Goal: Information Seeking & Learning: Learn about a topic

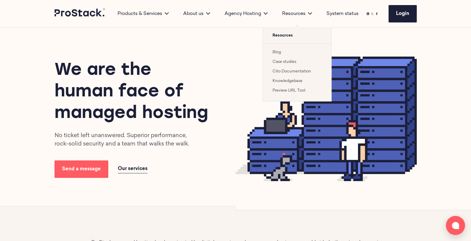
click at [289, 71] on link "Cito Documentation" at bounding box center [291, 71] width 38 height 4
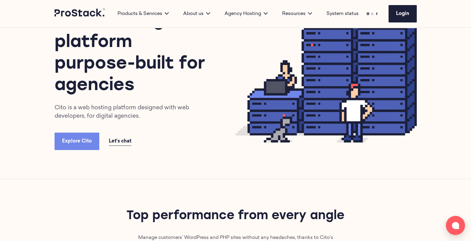
scroll to position [46, 0]
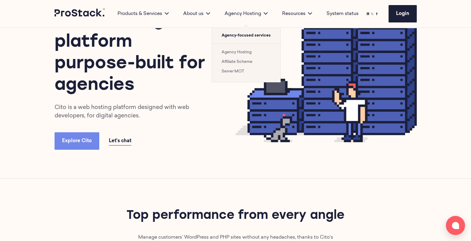
click at [234, 55] on li "Agency Hosting" at bounding box center [245, 52] width 49 height 7
click at [232, 54] on li "Agency Hosting" at bounding box center [245, 52] width 49 height 7
click at [232, 54] on link "Agency Hosting" at bounding box center [236, 52] width 30 height 4
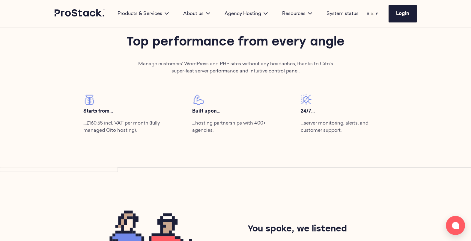
scroll to position [219, 0]
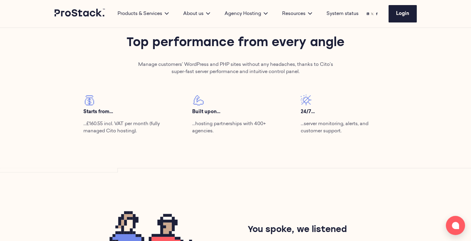
click at [141, 113] on p "Starts from..." at bounding box center [126, 111] width 87 height 7
click at [235, 123] on p "…hosting partnerships with 400+ agencies." at bounding box center [235, 127] width 87 height 14
click at [335, 136] on div "24/7... …server monitoring, alerts, and customer support." at bounding box center [344, 117] width 108 height 45
click at [316, 126] on p "…server monitoring, alerts, and customer support." at bounding box center [343, 127] width 87 height 14
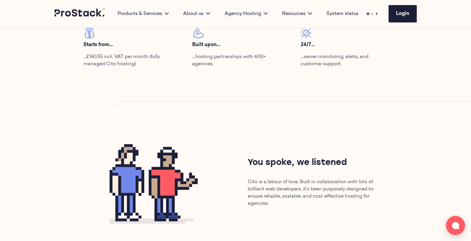
scroll to position [331, 0]
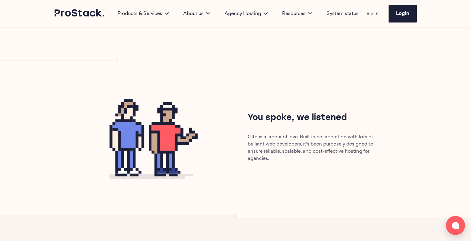
click at [264, 145] on p "Cito is a labour of love. Built in collaboration with lots of brilliant web dev…" at bounding box center [316, 148] width 139 height 29
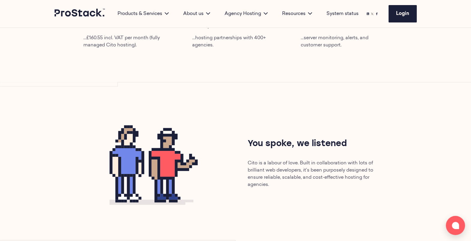
click at [277, 178] on p "Cito is a labour of love. Built in collaboration with lots of brilliant web dev…" at bounding box center [316, 174] width 139 height 29
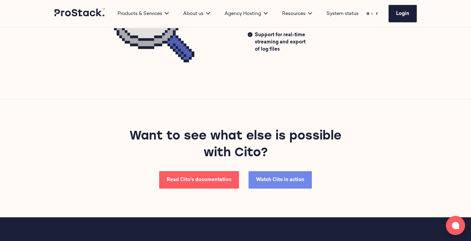
scroll to position [1602, 0]
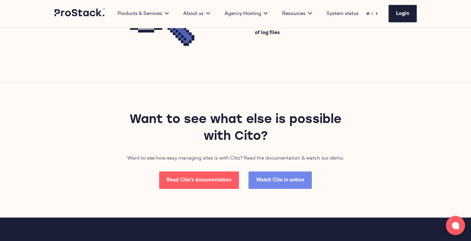
scroll to position [1618, 0]
click at [153, 157] on p "Want to see how easy managing sites is with Cito? Read the documentation & watc…" at bounding box center [235, 158] width 217 height 7
drag, startPoint x: 153, startPoint y: 157, endPoint x: 115, endPoint y: 160, distance: 38.2
click at [115, 160] on div "Want to see what else is possible with Cito? Want to see how easy managing site…" at bounding box center [236, 150] width 410 height 135
drag, startPoint x: 115, startPoint y: 160, endPoint x: 143, endPoint y: 158, distance: 28.6
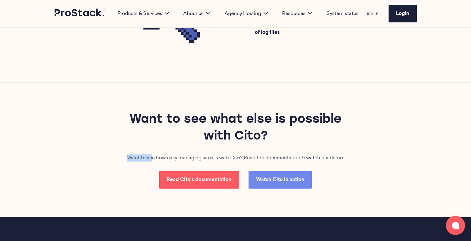
click at [143, 158] on p "Want to see how easy managing sites is with Cito? Read the documentation & watc…" at bounding box center [235, 158] width 217 height 7
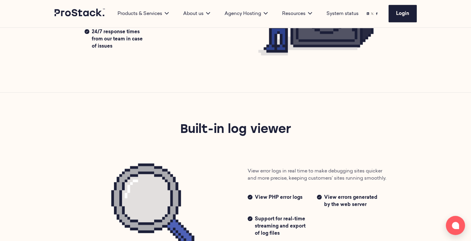
scroll to position [1255, 0]
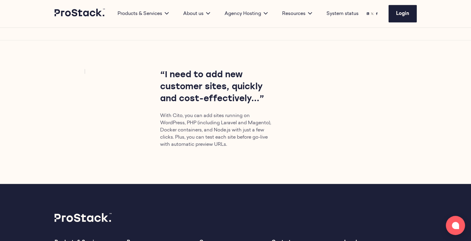
scroll to position [1788, 0]
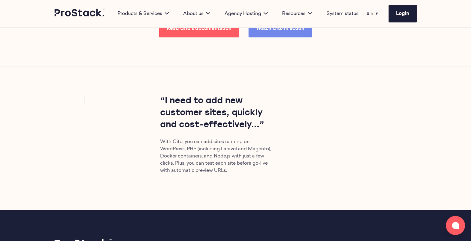
scroll to position [1769, 0]
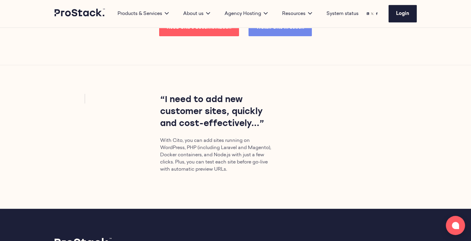
scroll to position [1771, 0]
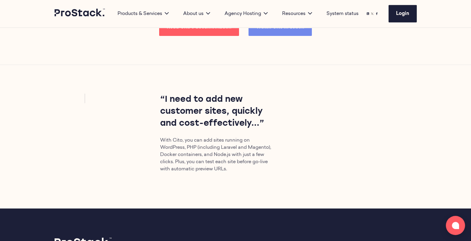
drag, startPoint x: 91, startPoint y: 99, endPoint x: 77, endPoint y: 96, distance: 14.3
click at [77, 96] on div "“I need to add new customer sites, quickly and cost-effectively...” With Cito, …" at bounding box center [236, 137] width 350 height 86
click at [75, 94] on div "“I need to add new customer sites, quickly and cost-effectively...” With Cito, …" at bounding box center [236, 137] width 350 height 86
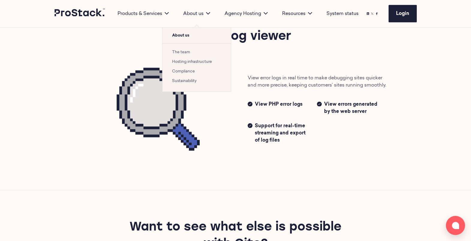
scroll to position [1510, 0]
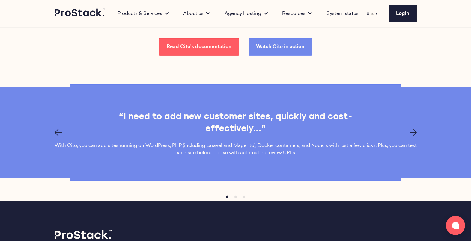
scroll to position [1740, 0]
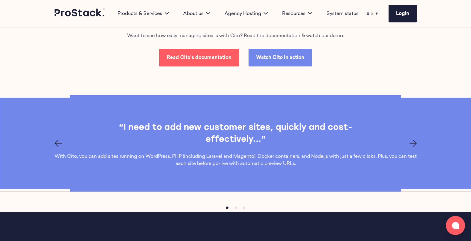
click at [55, 140] on icon "Previous page" at bounding box center [58, 143] width 7 height 7
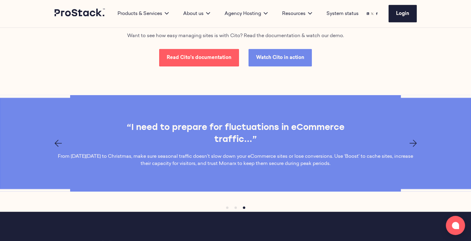
click at [55, 140] on icon "Previous page" at bounding box center [58, 143] width 7 height 7
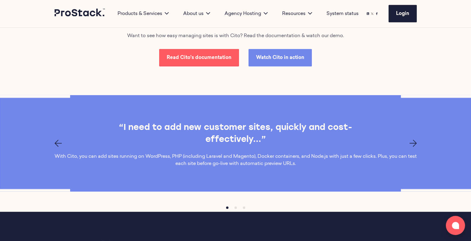
click at [414, 140] on icon "Next page" at bounding box center [412, 143] width 7 height 7
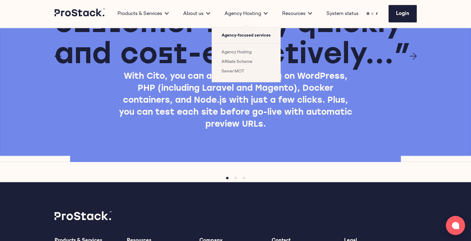
scroll to position [1869, 0]
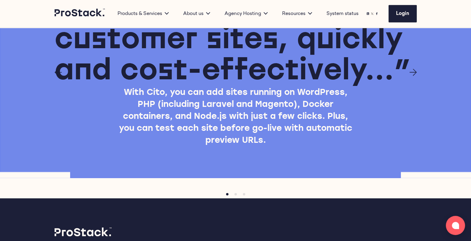
click at [415, 69] on icon "Next page" at bounding box center [412, 72] width 7 height 7
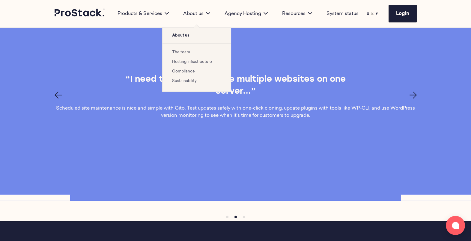
scroll to position [1849, 0]
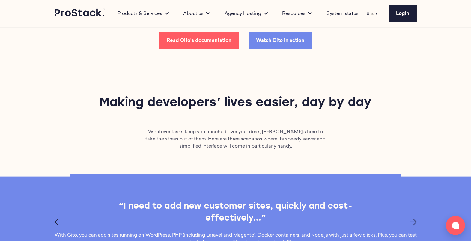
scroll to position [1760, 0]
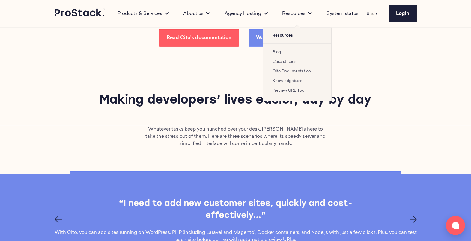
click at [285, 60] on link "Case studies" at bounding box center [284, 62] width 24 height 4
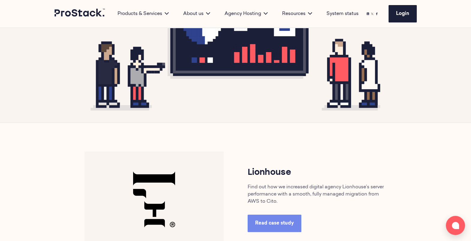
scroll to position [168, 0]
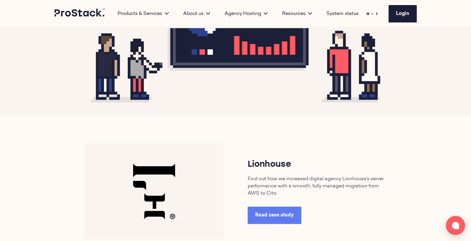
click at [272, 208] on link "Read case study" at bounding box center [274, 215] width 54 height 17
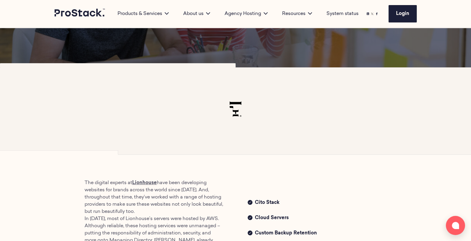
scroll to position [81, 0]
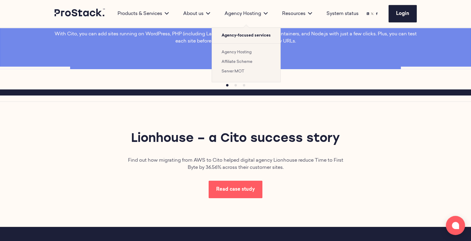
scroll to position [1960, 0]
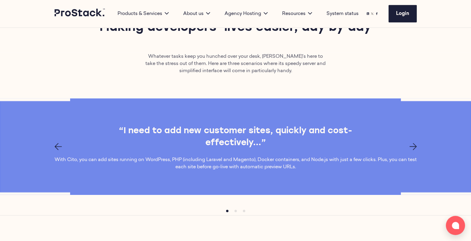
scroll to position [1832, 0]
click at [409, 145] on icon "Next page" at bounding box center [412, 146] width 7 height 7
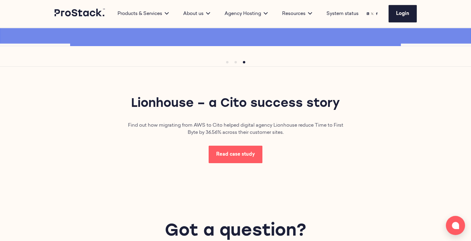
scroll to position [1982, 0]
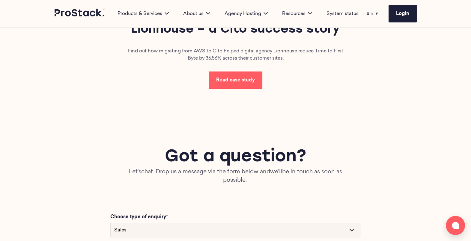
scroll to position [2056, 0]
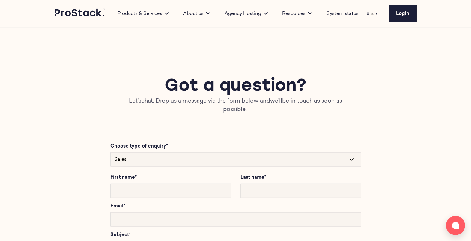
scroll to position [2012, 0]
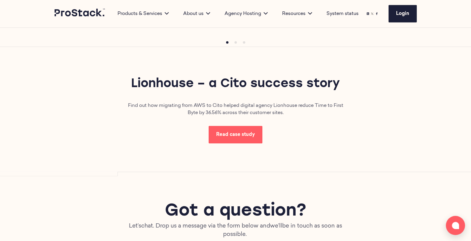
scroll to position [1999, 0]
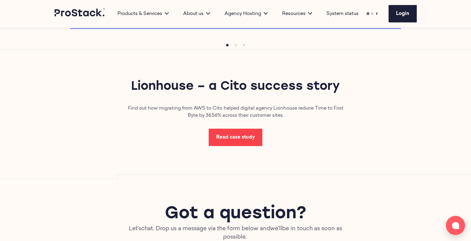
click at [242, 135] on span "Read case study" at bounding box center [235, 137] width 39 height 5
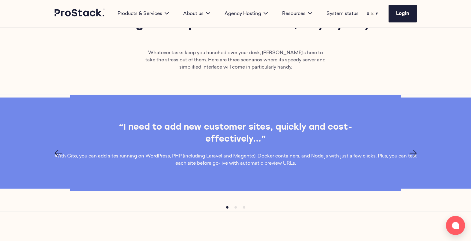
scroll to position [1804, 0]
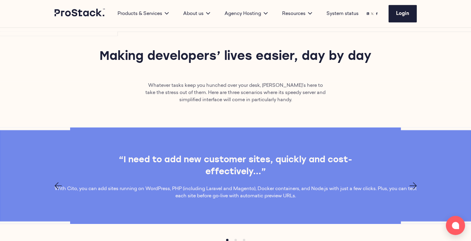
click at [412, 183] on icon "Next page" at bounding box center [412, 185] width 7 height 7
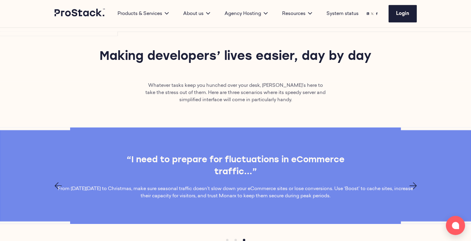
click at [412, 183] on icon "Next page" at bounding box center [412, 185] width 7 height 7
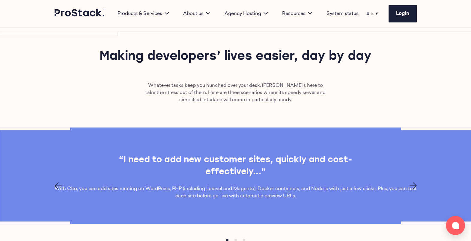
click at [412, 183] on icon "Next page" at bounding box center [412, 185] width 7 height 7
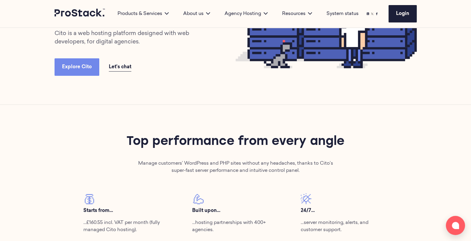
scroll to position [0, 0]
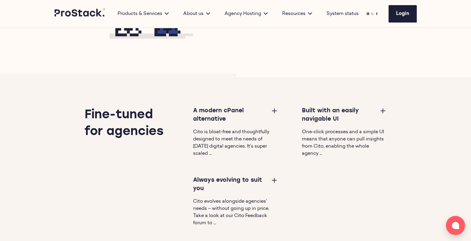
scroll to position [362, 0]
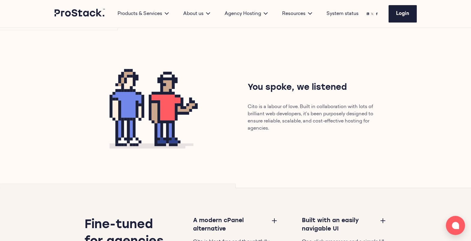
click at [167, 166] on div "You spoke, we listened Cito is a labour of love. Built in collaboration with lo…" at bounding box center [236, 107] width 410 height 162
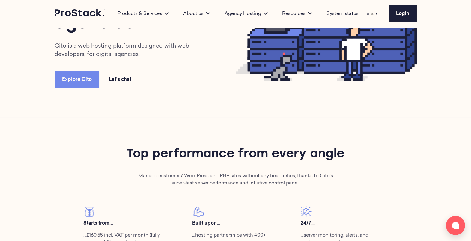
scroll to position [0, 0]
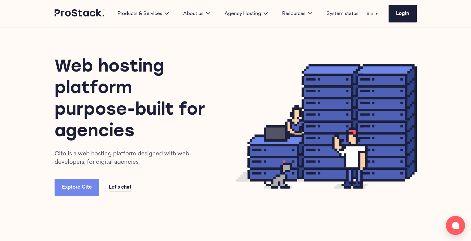
click at [204, 165] on div "Web hosting platform purpose-built for agencies Cito is a web hosting platform …" at bounding box center [145, 127] width 181 height 140
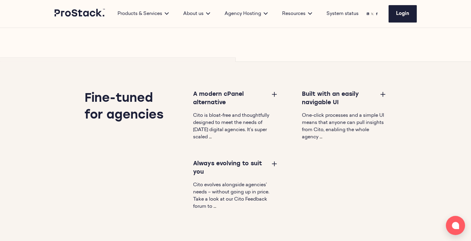
scroll to position [488, 0]
click at [273, 96] on button at bounding box center [273, 93] width 7 height 7
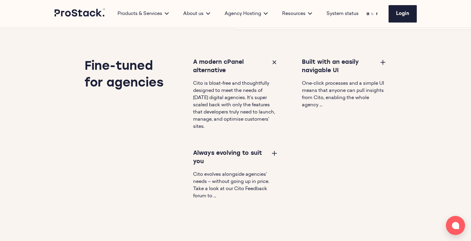
scroll to position [521, 0]
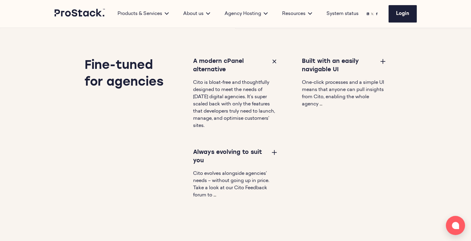
click at [276, 155] on button at bounding box center [273, 152] width 7 height 7
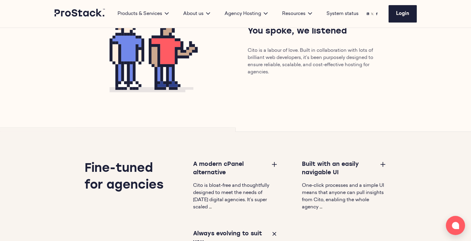
scroll to position [416, 0]
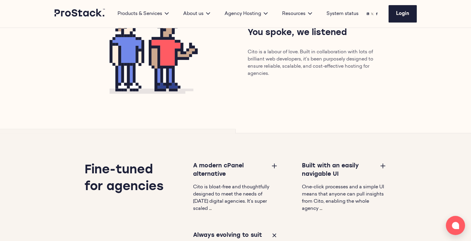
click at [383, 164] on button at bounding box center [382, 165] width 7 height 7
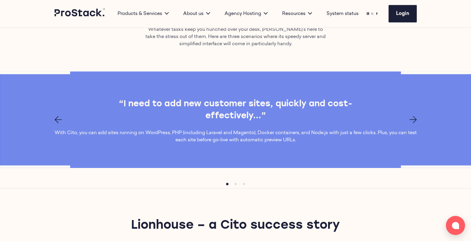
scroll to position [1802, 0]
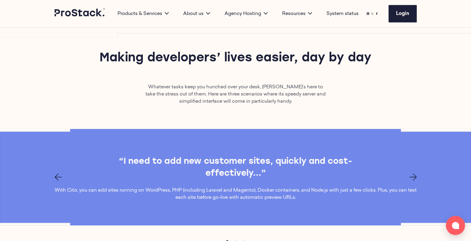
click at [412, 175] on icon "Next page" at bounding box center [412, 177] width 7 height 7
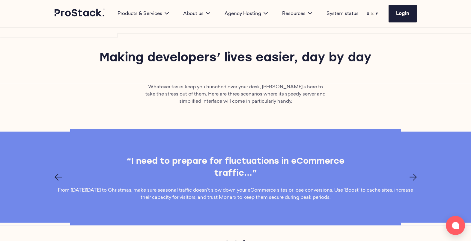
click at [412, 175] on icon "Next page" at bounding box center [412, 177] width 7 height 7
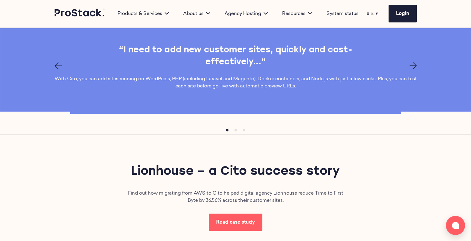
scroll to position [1941, 0]
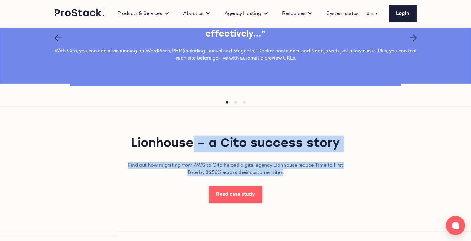
drag, startPoint x: 288, startPoint y: 173, endPoint x: 115, endPoint y: 146, distance: 174.4
click at [115, 146] on div "Lionhouse – a Cito success story Find out how migrating from AWS to Cito helped…" at bounding box center [236, 169] width 410 height 125
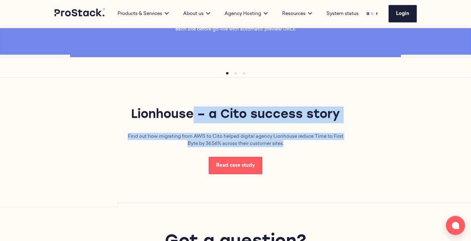
scroll to position [1974, 0]
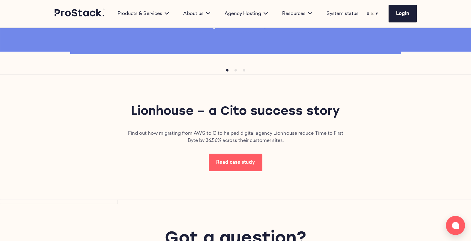
click at [149, 154] on div "Read case study" at bounding box center [235, 162] width 217 height 17
drag, startPoint x: 244, startPoint y: 143, endPoint x: 326, endPoint y: 139, distance: 81.6
click at [326, 139] on div "Lionhouse – a Cito success story Find out how migrating from AWS to Cito helped…" at bounding box center [236, 137] width 410 height 125
drag, startPoint x: 326, startPoint y: 139, endPoint x: 300, endPoint y: 142, distance: 25.6
click at [300, 142] on p "Find out how migrating from AWS to Cito helped digital agency Lionhouse reduce …" at bounding box center [235, 137] width 217 height 14
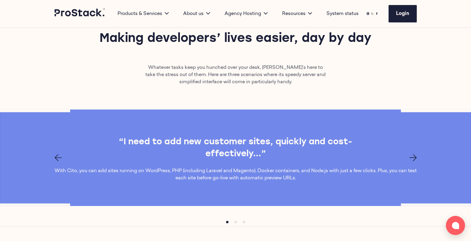
scroll to position [1820, 0]
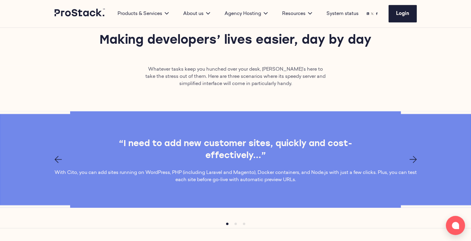
click at [412, 160] on icon "Next page" at bounding box center [412, 159] width 7 height 7
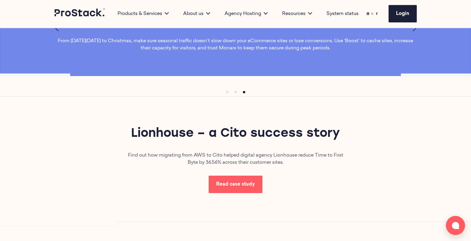
scroll to position [1952, 0]
click at [303, 163] on p "Find out how migrating from AWS to Cito helped digital agency Lionhouse reduce …" at bounding box center [235, 159] width 217 height 14
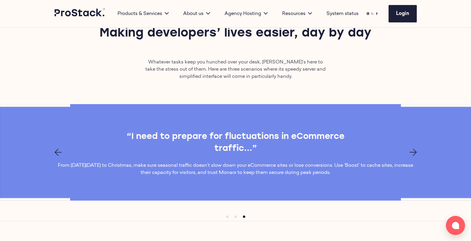
scroll to position [1827, 0]
click at [410, 152] on icon "Next page" at bounding box center [412, 152] width 7 height 7
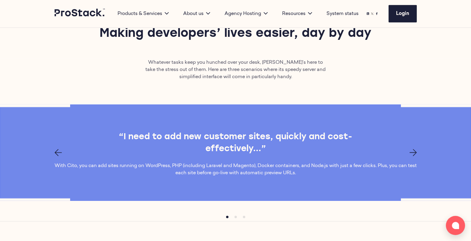
click at [410, 152] on icon "Next page" at bounding box center [412, 152] width 7 height 7
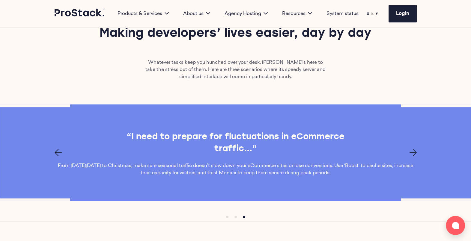
click at [410, 152] on icon "Next page" at bounding box center [412, 152] width 7 height 7
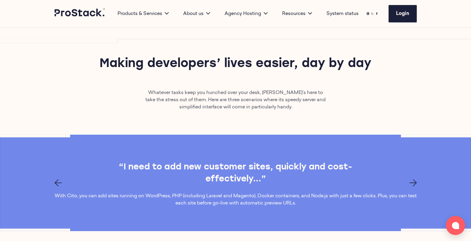
scroll to position [1796, 0]
click at [410, 183] on icon "Next page" at bounding box center [412, 183] width 7 height 7
click at [408, 184] on div at bounding box center [236, 183] width 410 height 7
click at [411, 181] on icon "Next page" at bounding box center [412, 183] width 7 height 7
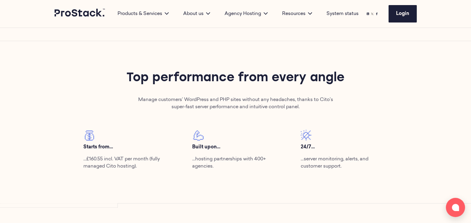
scroll to position [199, 0]
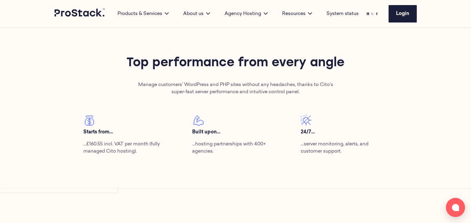
drag, startPoint x: 216, startPoint y: 134, endPoint x: 223, endPoint y: 132, distance: 6.5
click at [223, 132] on p "Built upon..." at bounding box center [235, 131] width 87 height 7
drag, startPoint x: 223, startPoint y: 132, endPoint x: 194, endPoint y: 146, distance: 31.8
click at [194, 146] on p "…hosting partnerships with 400+ agencies." at bounding box center [235, 147] width 87 height 14
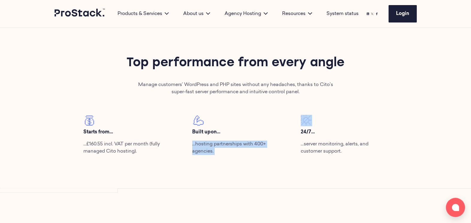
click at [194, 146] on p "…hosting partnerships with 400+ agencies." at bounding box center [235, 147] width 87 height 14
drag, startPoint x: 194, startPoint y: 146, endPoint x: 194, endPoint y: 158, distance: 11.7
click at [194, 158] on div "Built upon... …hosting partnerships with 400+ agencies." at bounding box center [235, 137] width 108 height 45
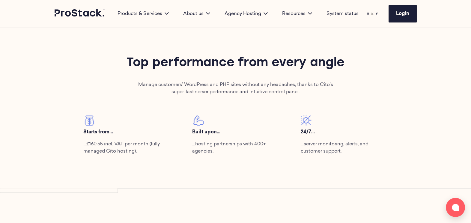
click at [153, 160] on div "Top performance from every angle Manage customers’ WordPress and PHP sites with…" at bounding box center [236, 107] width 410 height 162
click at [230, 150] on p "…hosting partnerships with 400+ agencies." at bounding box center [235, 147] width 87 height 14
click at [315, 146] on p "…server monitoring, alerts, and customer support." at bounding box center [343, 147] width 87 height 14
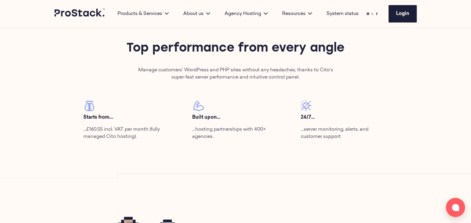
scroll to position [215, 0]
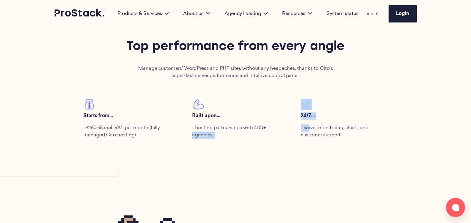
drag, startPoint x: 309, startPoint y: 128, endPoint x: 288, endPoint y: 123, distance: 21.4
click at [288, 123] on div "Starts from... …£160.55 incl. VAT per month (fully managed Cito hosting). Built…" at bounding box center [235, 121] width 326 height 45
drag, startPoint x: 288, startPoint y: 123, endPoint x: 323, endPoint y: 118, distance: 35.5
click at [323, 118] on p "24/7..." at bounding box center [343, 115] width 87 height 7
click at [311, 128] on p "…server monitoring, alerts, and customer support." at bounding box center [343, 131] width 87 height 14
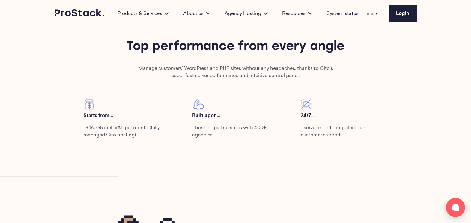
click at [313, 117] on p "24/7..." at bounding box center [343, 115] width 87 height 7
drag, startPoint x: 313, startPoint y: 117, endPoint x: 294, endPoint y: 117, distance: 18.9
click at [294, 117] on div "24/7... …server monitoring, alerts, and customer support." at bounding box center [344, 121] width 108 height 45
drag, startPoint x: 294, startPoint y: 117, endPoint x: 317, endPoint y: 121, distance: 23.3
click at [317, 121] on div "24/7... …server monitoring, alerts, and customer support." at bounding box center [343, 119] width 87 height 40
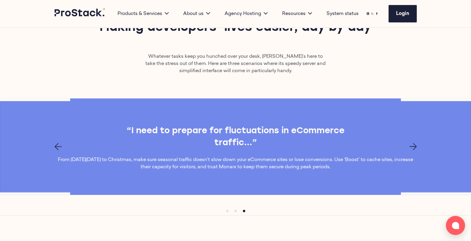
scroll to position [1899, 0]
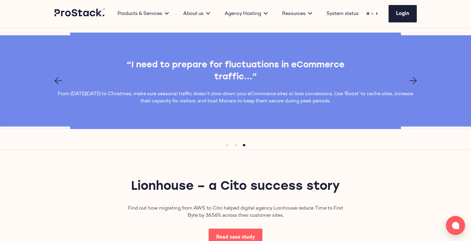
click at [413, 82] on icon "Next page" at bounding box center [412, 80] width 7 height 7
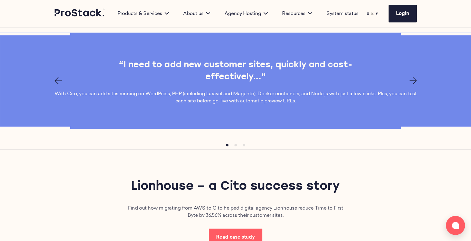
click at [413, 82] on icon "Next page" at bounding box center [412, 80] width 7 height 7
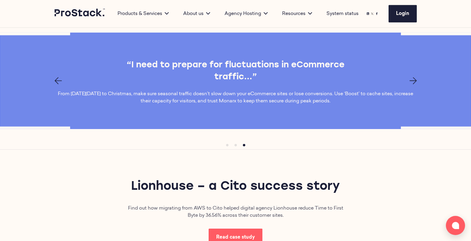
click at [413, 82] on icon "Next page" at bounding box center [412, 80] width 7 height 7
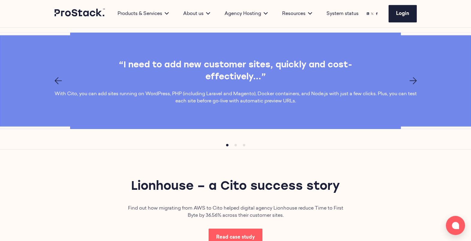
click at [413, 82] on icon "Next page" at bounding box center [412, 80] width 7 height 7
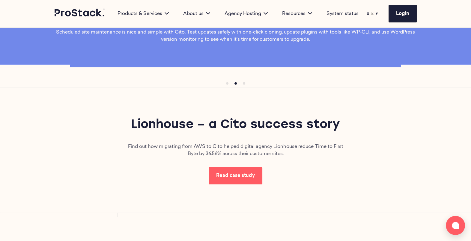
scroll to position [1872, 0]
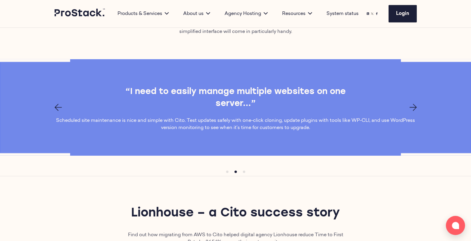
click at [83, 14] on icon at bounding box center [80, 13] width 51 height 8
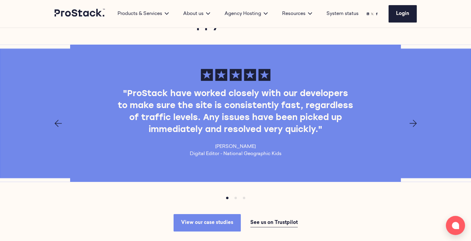
scroll to position [759, 0]
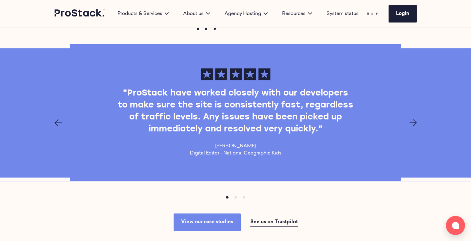
click at [411, 123] on div ""ProStack have worked closely with our developers to make sure the site is cons…" at bounding box center [236, 112] width 410 height 89
click at [412, 119] on icon "Next page" at bounding box center [412, 122] width 7 height 7
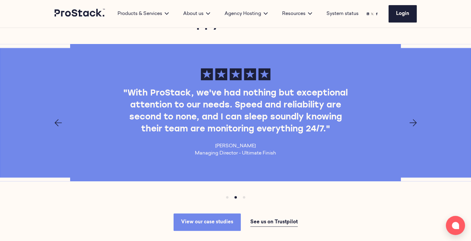
click at [412, 119] on icon "Next page" at bounding box center [412, 122] width 7 height 7
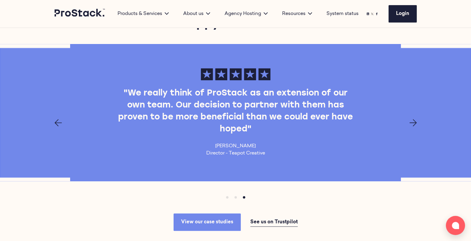
click at [412, 119] on icon "Next page" at bounding box center [412, 122] width 7 height 7
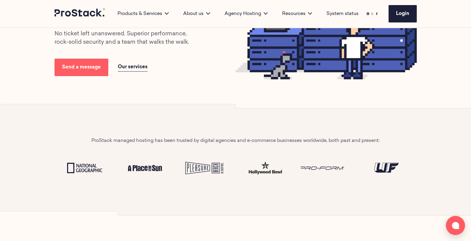
scroll to position [0, 0]
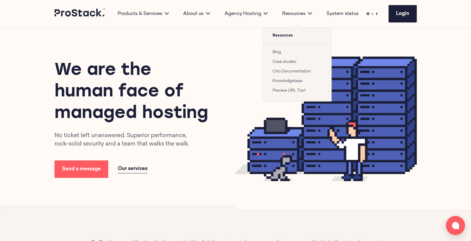
click at [283, 61] on link "Case studies" at bounding box center [284, 62] width 24 height 4
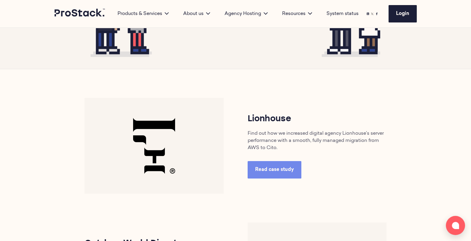
scroll to position [215, 0]
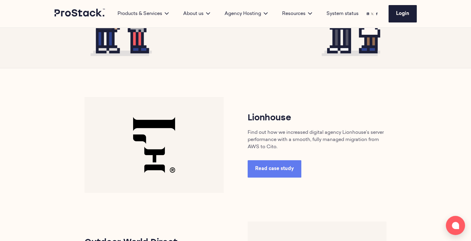
click at [286, 167] on span "Read case study" at bounding box center [274, 169] width 39 height 5
